Goal: Find contact information: Find contact information

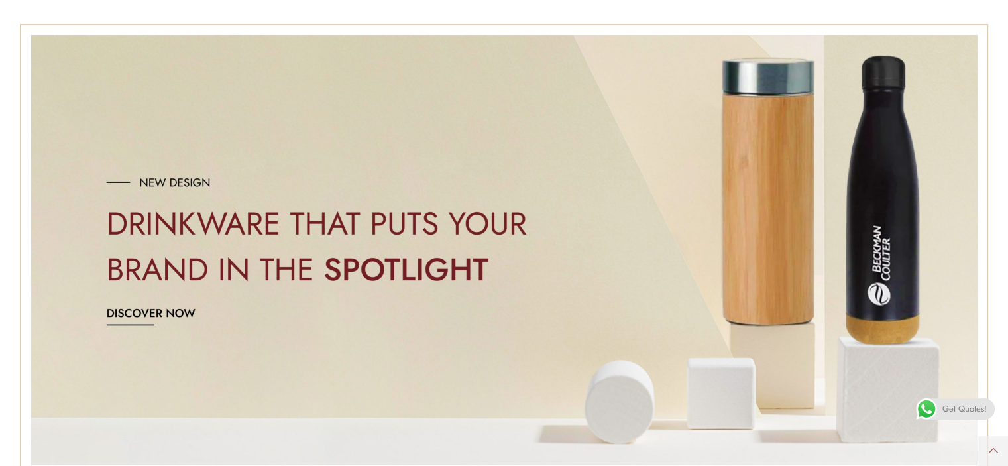
scroll to position [66, 0]
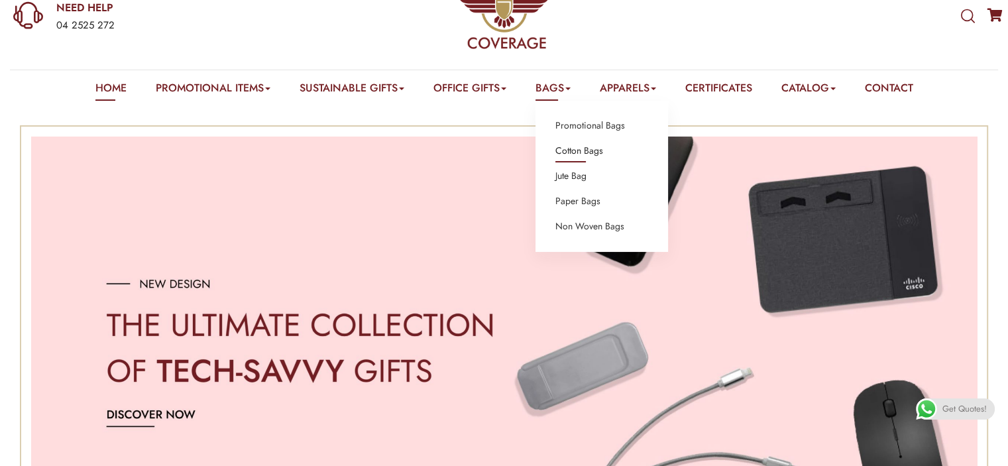
click at [584, 150] on link "Cotton Bags" at bounding box center [579, 150] width 48 height 17
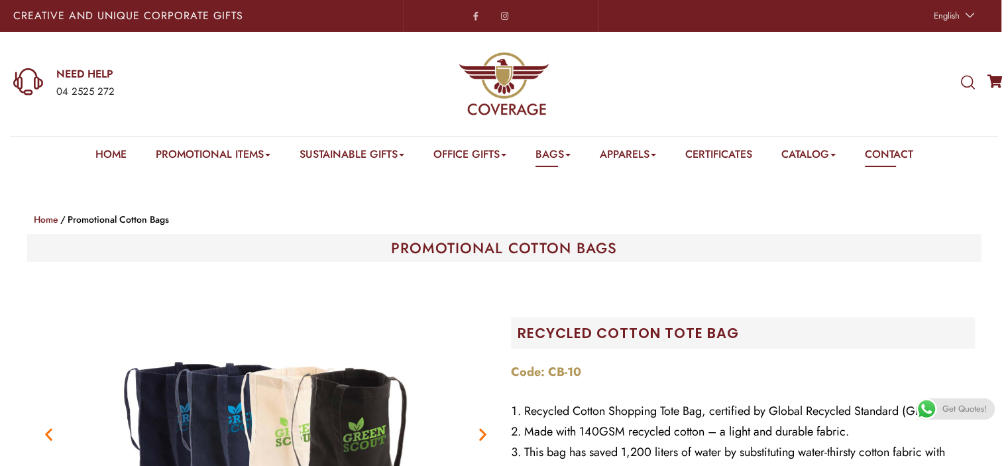
click at [884, 154] on link "Contact" at bounding box center [889, 156] width 48 height 21
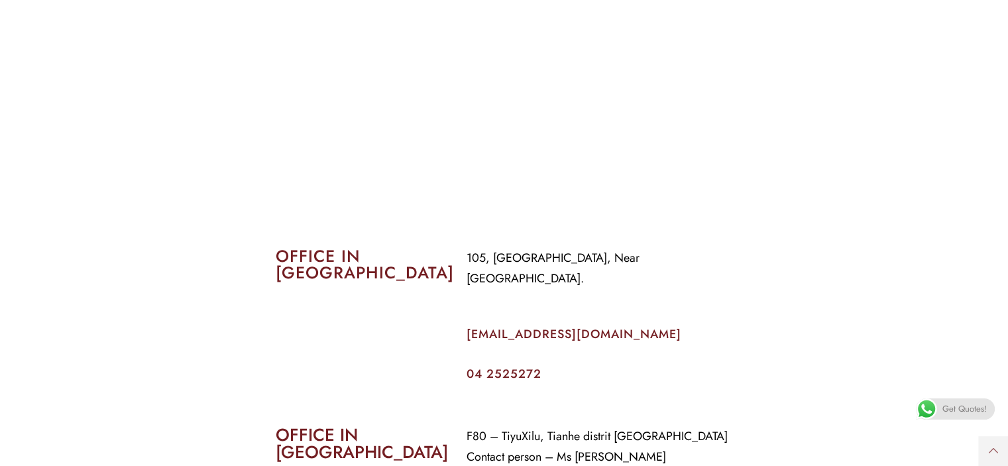
scroll to position [464, 0]
